Goal: Task Accomplishment & Management: Manage account settings

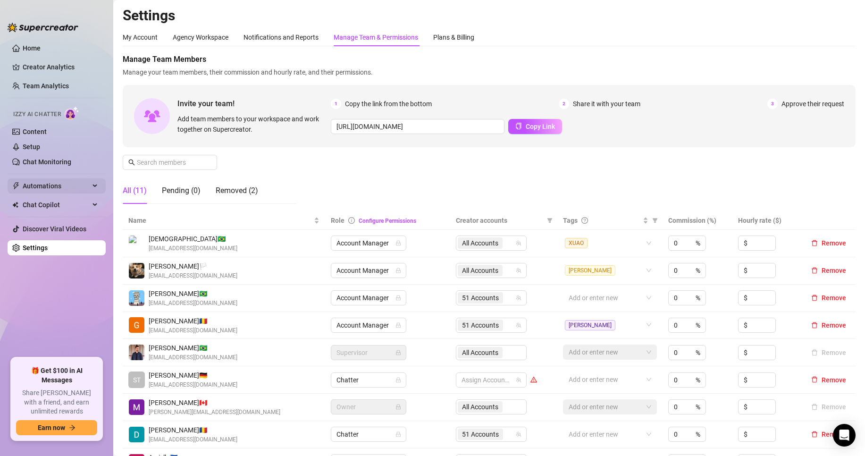
click at [48, 189] on span "Automations" at bounding box center [56, 185] width 67 height 15
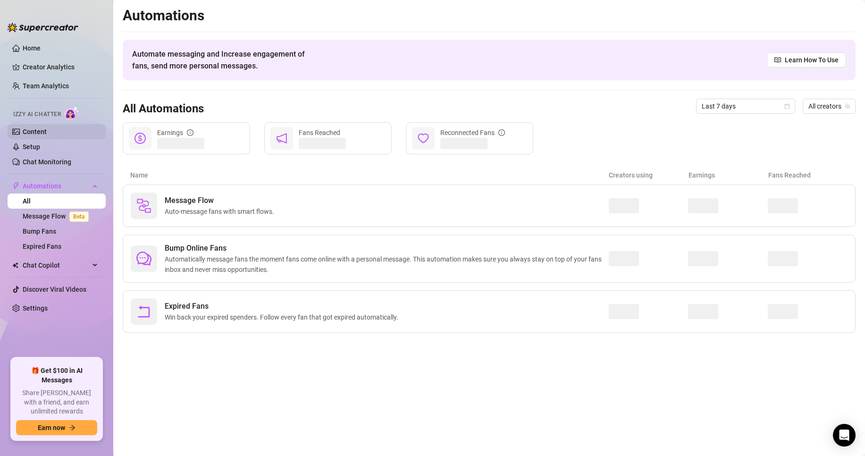
click at [34, 133] on link "Content" at bounding box center [35, 132] width 24 height 8
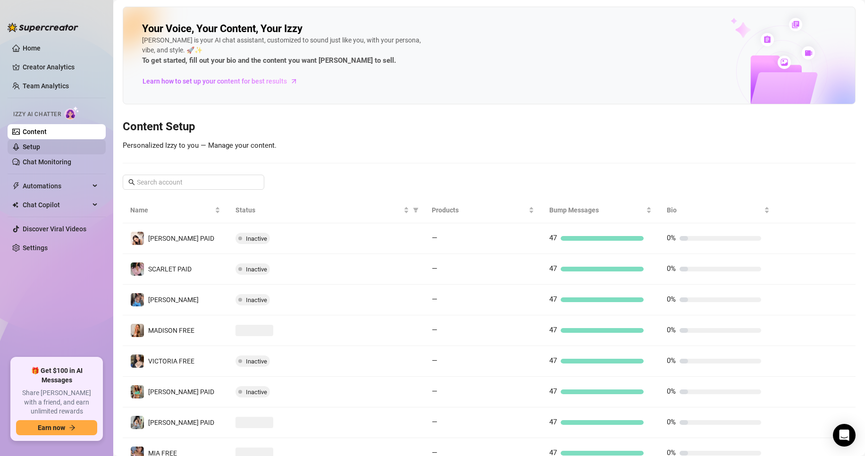
click at [40, 150] on link "Setup" at bounding box center [31, 147] width 17 height 8
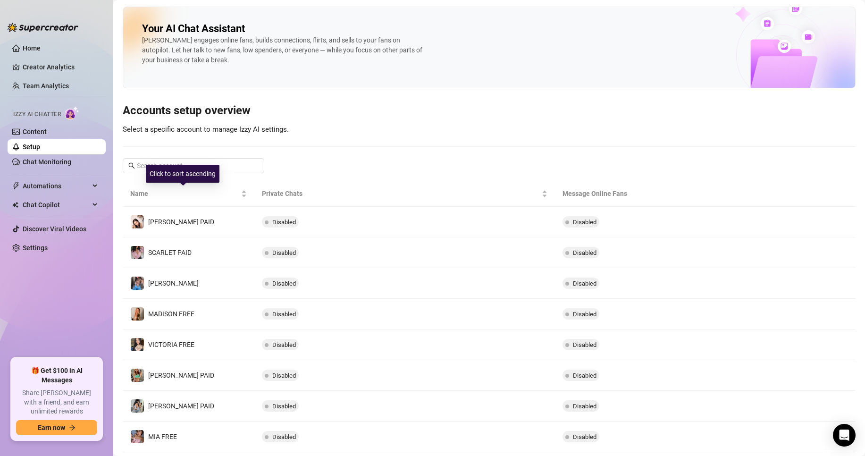
click at [195, 167] on div "Click to sort ascending" at bounding box center [183, 174] width 74 height 18
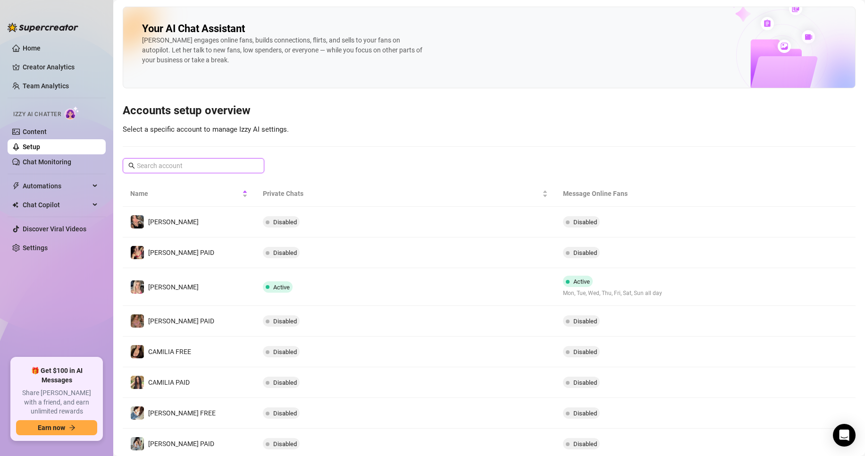
click at [214, 164] on input "text" at bounding box center [194, 165] width 114 height 10
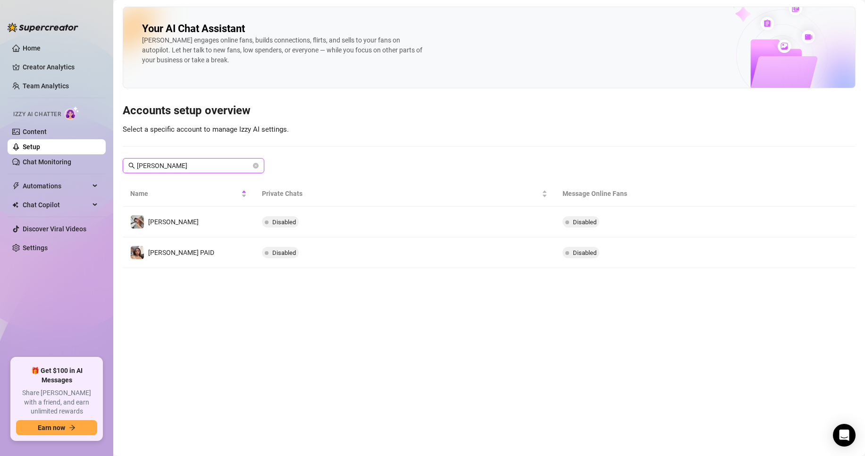
type input "[PERSON_NAME]"
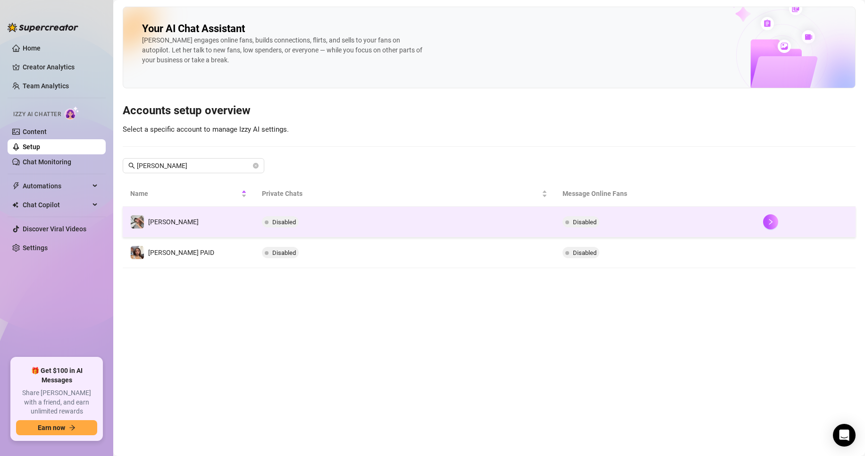
click at [301, 223] on td "Disabled" at bounding box center [404, 222] width 301 height 31
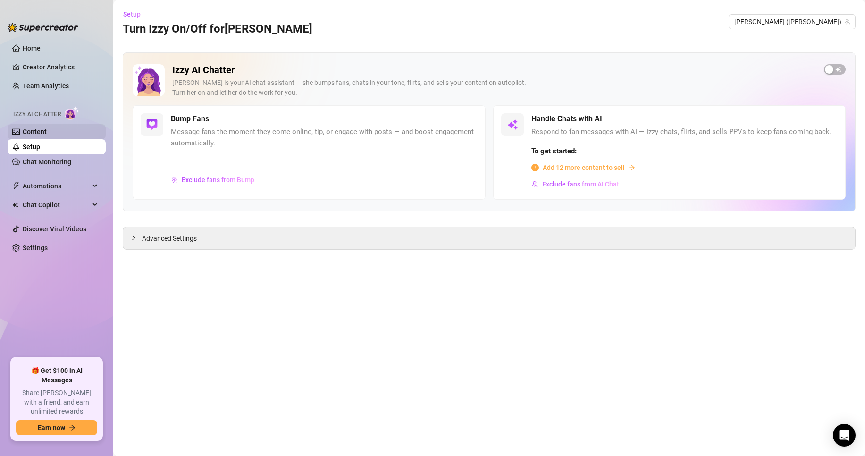
click at [47, 133] on link "Content" at bounding box center [35, 132] width 24 height 8
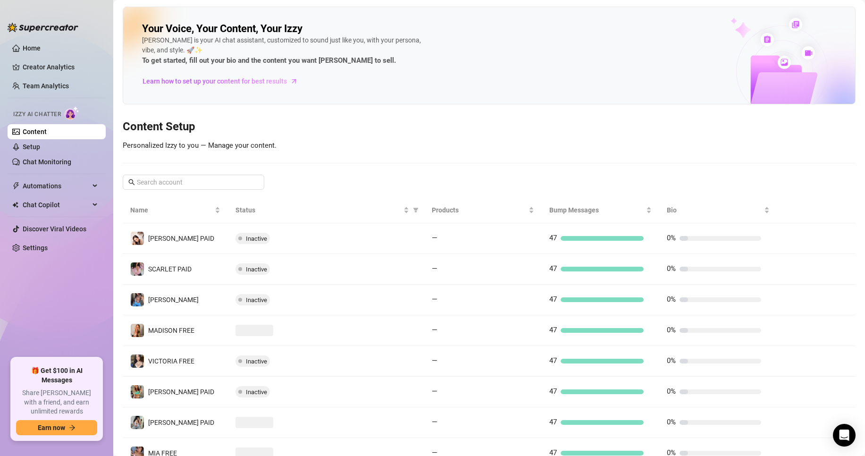
click at [217, 194] on div "Your Voice, Your Content, Your [PERSON_NAME] is your AI chat assistant, customi…" at bounding box center [489, 282] width 733 height 550
click at [216, 184] on input "text" at bounding box center [194, 182] width 114 height 10
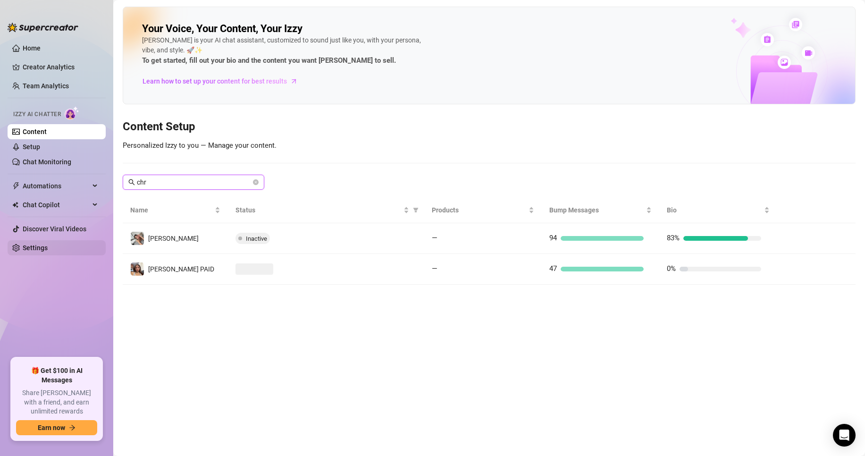
type input "chr"
click at [181, 234] on span "[PERSON_NAME]" at bounding box center [173, 238] width 50 height 8
